Goal: Task Accomplishment & Management: Manage account settings

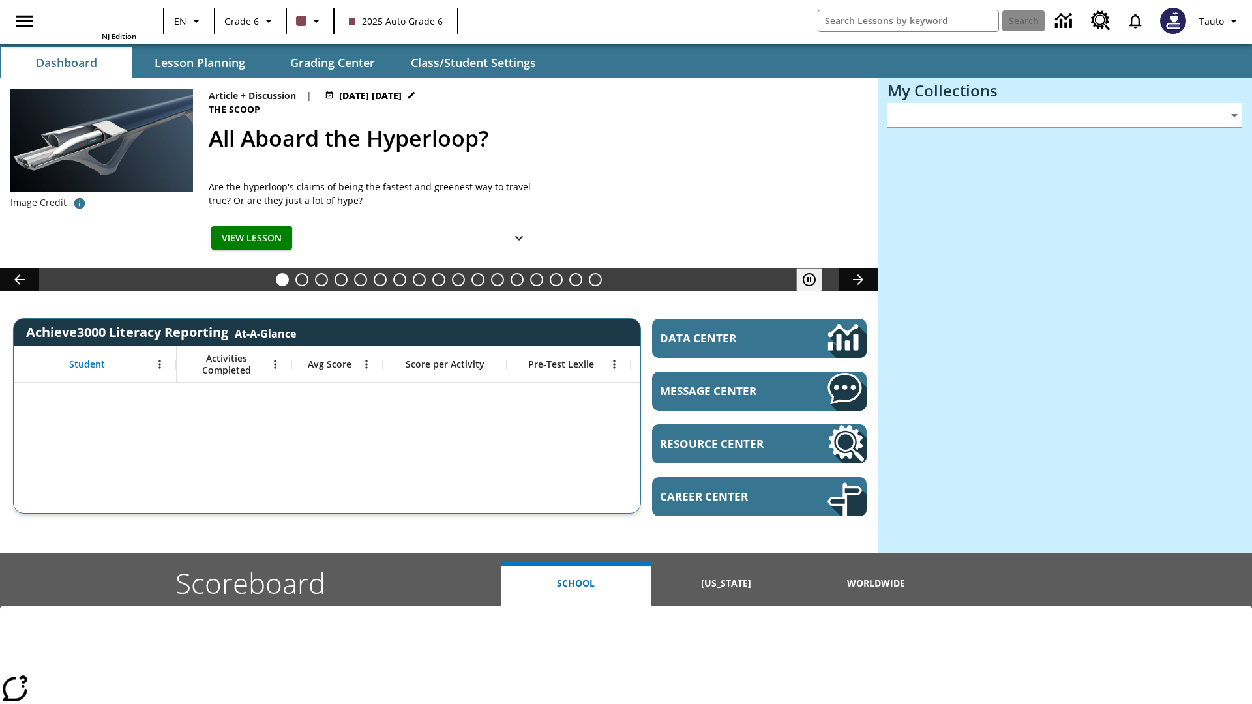
type input "-1"
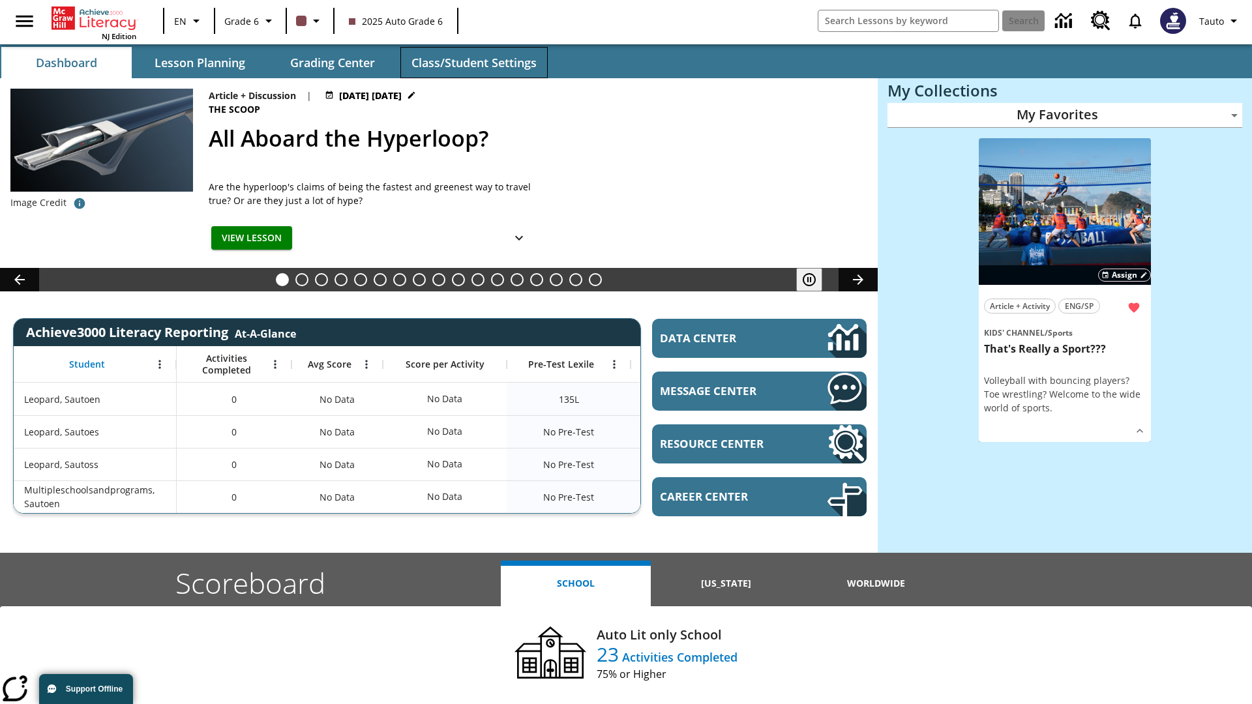
click at [473, 63] on span "Class/Student Settings" at bounding box center [473, 62] width 125 height 15
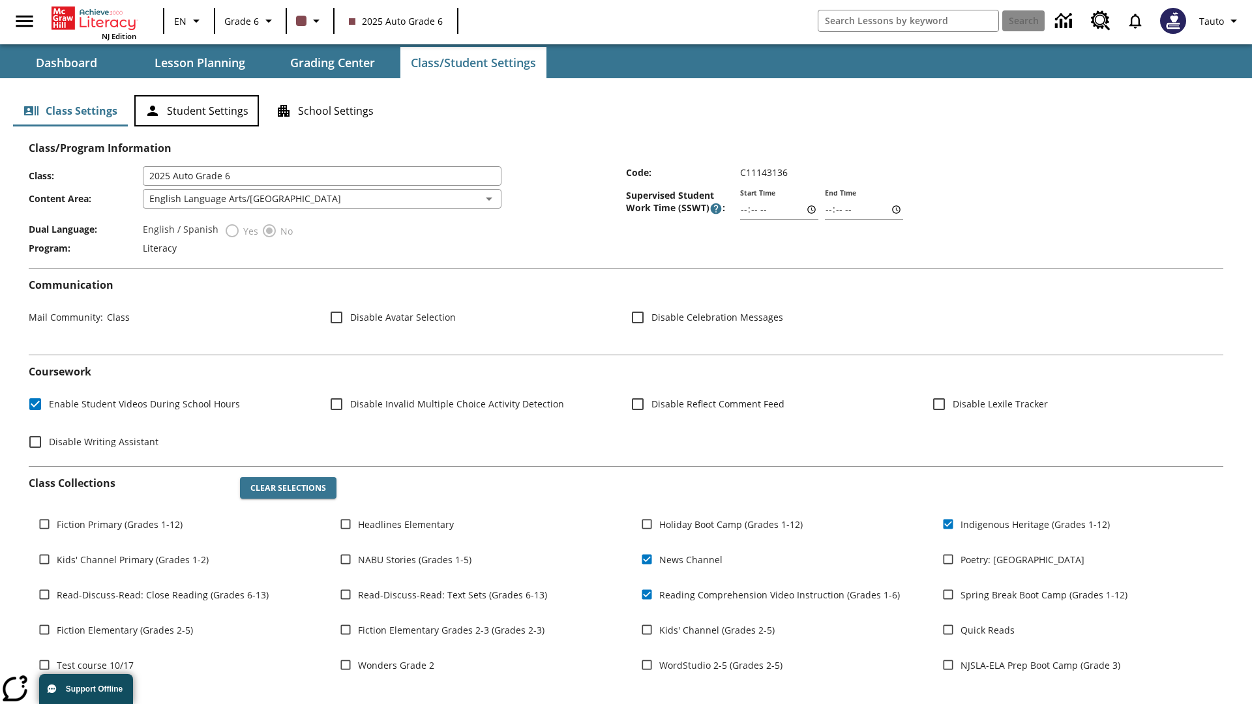
click at [196, 111] on button "Student Settings" at bounding box center [196, 110] width 125 height 31
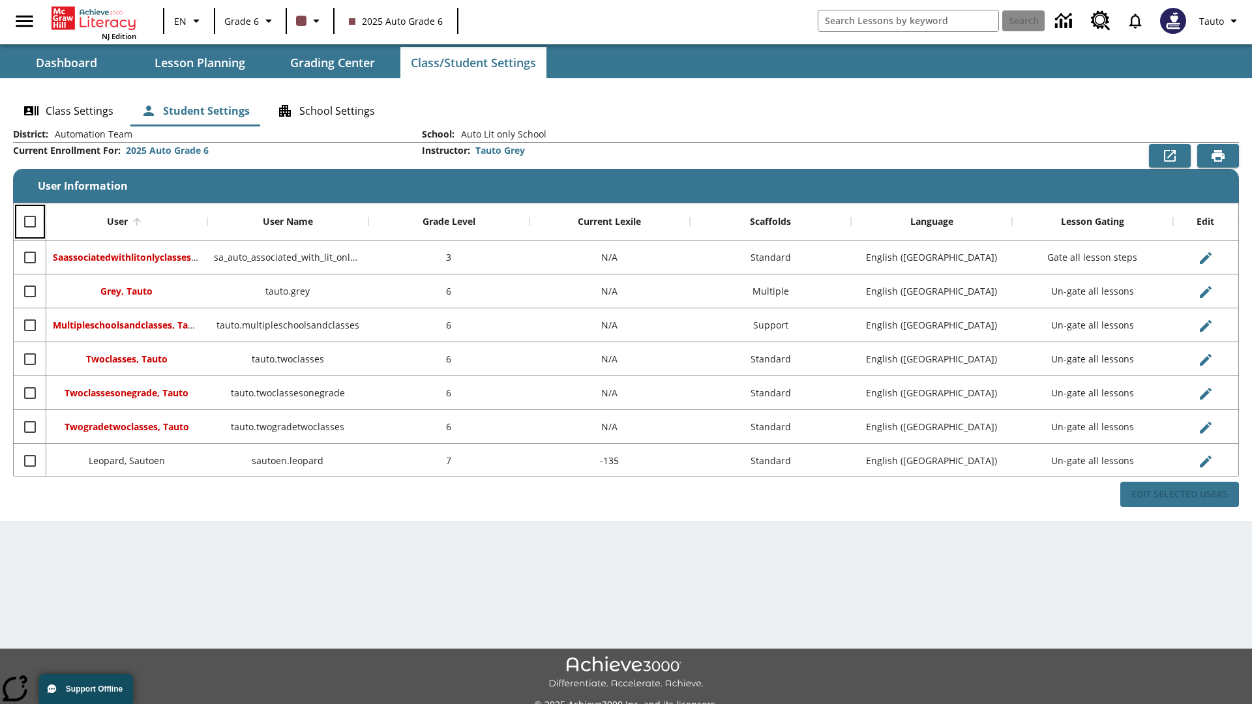
click at [29, 222] on input "Select all rows" at bounding box center [29, 221] width 27 height 27
checkbox input "true"
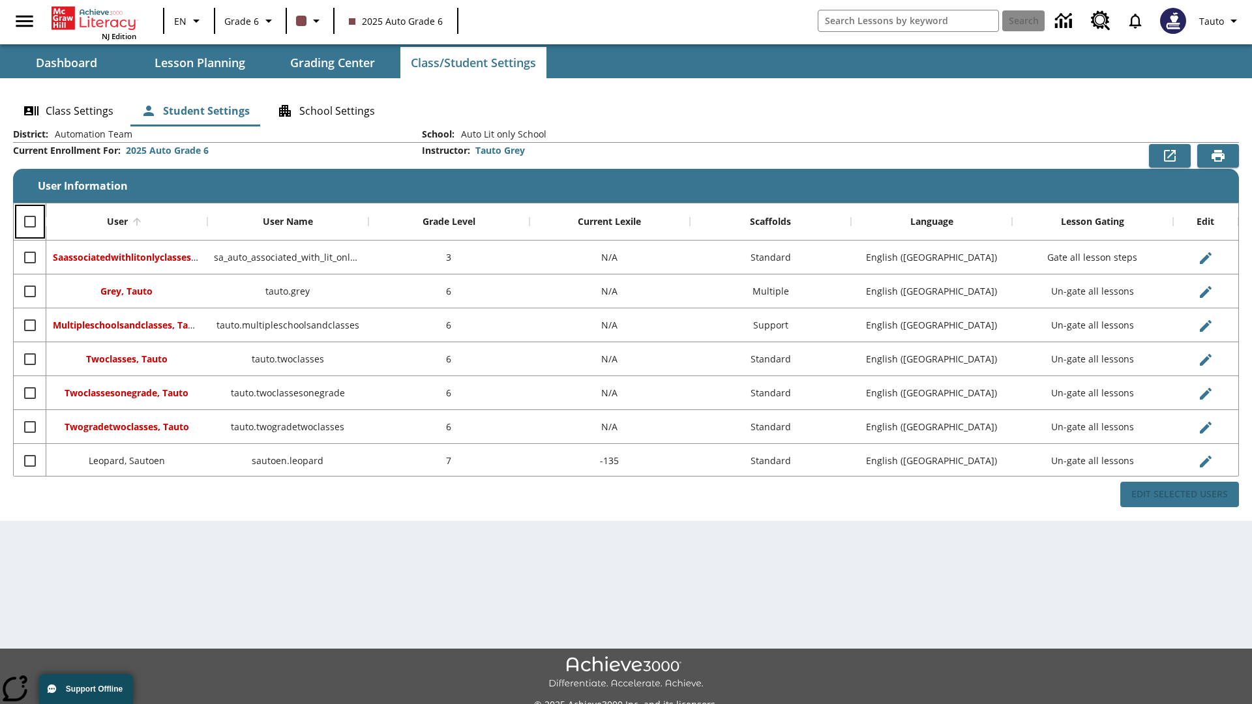
checkbox input "true"
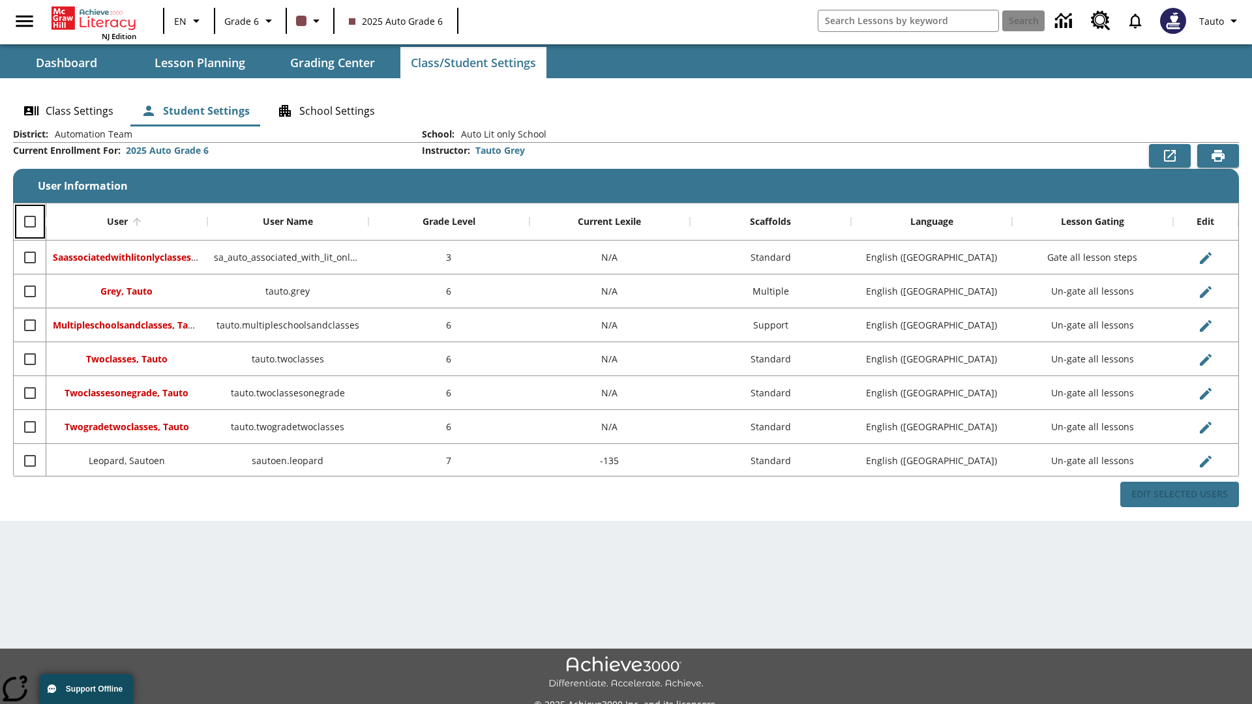
checkbox input "true"
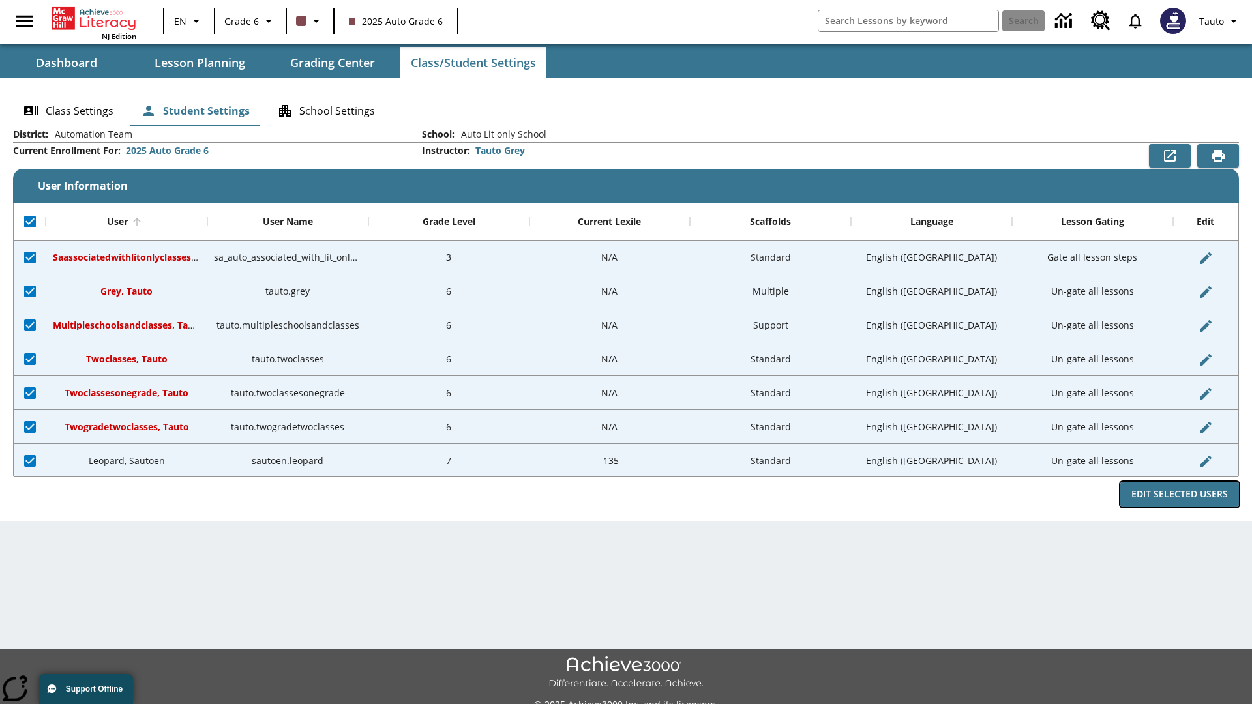
click at [1180, 494] on button "Edit Selected Users" at bounding box center [1179, 494] width 119 height 25
